Goal: Find specific page/section: Find specific page/section

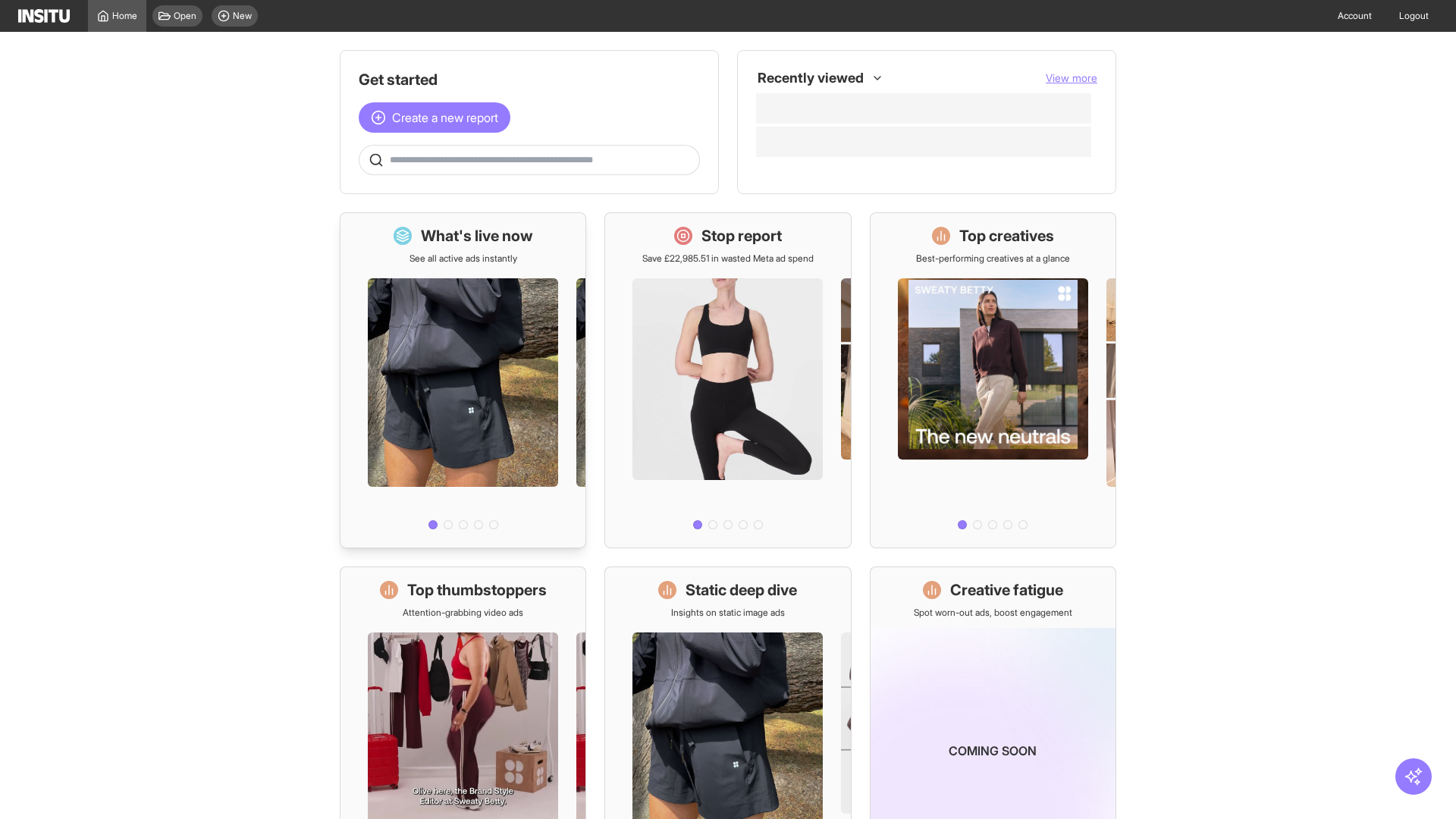
click at [462, 380] on div at bounding box center [463, 400] width 245 height 271
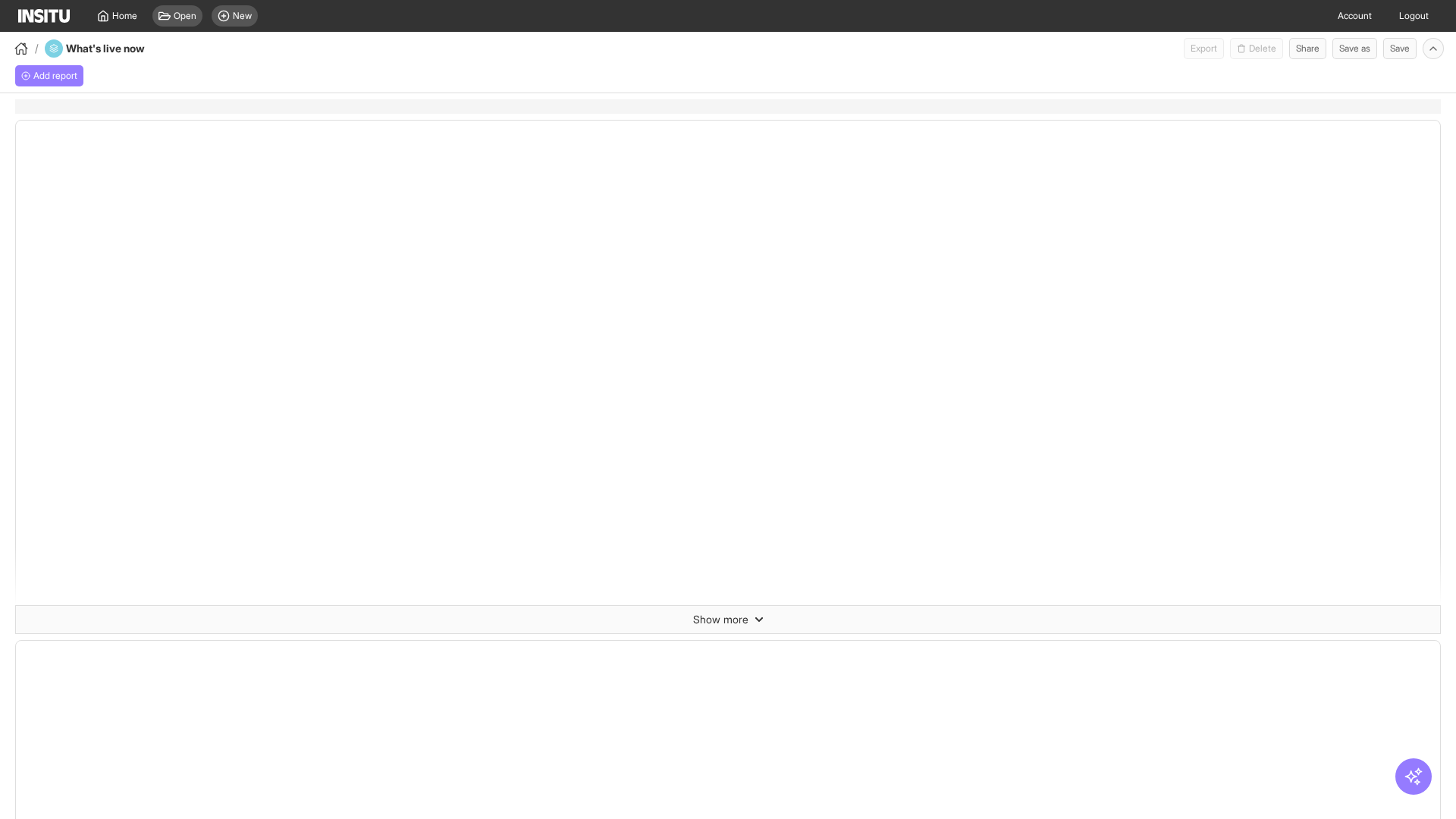
select select "**"
